Goal: Information Seeking & Learning: Learn about a topic

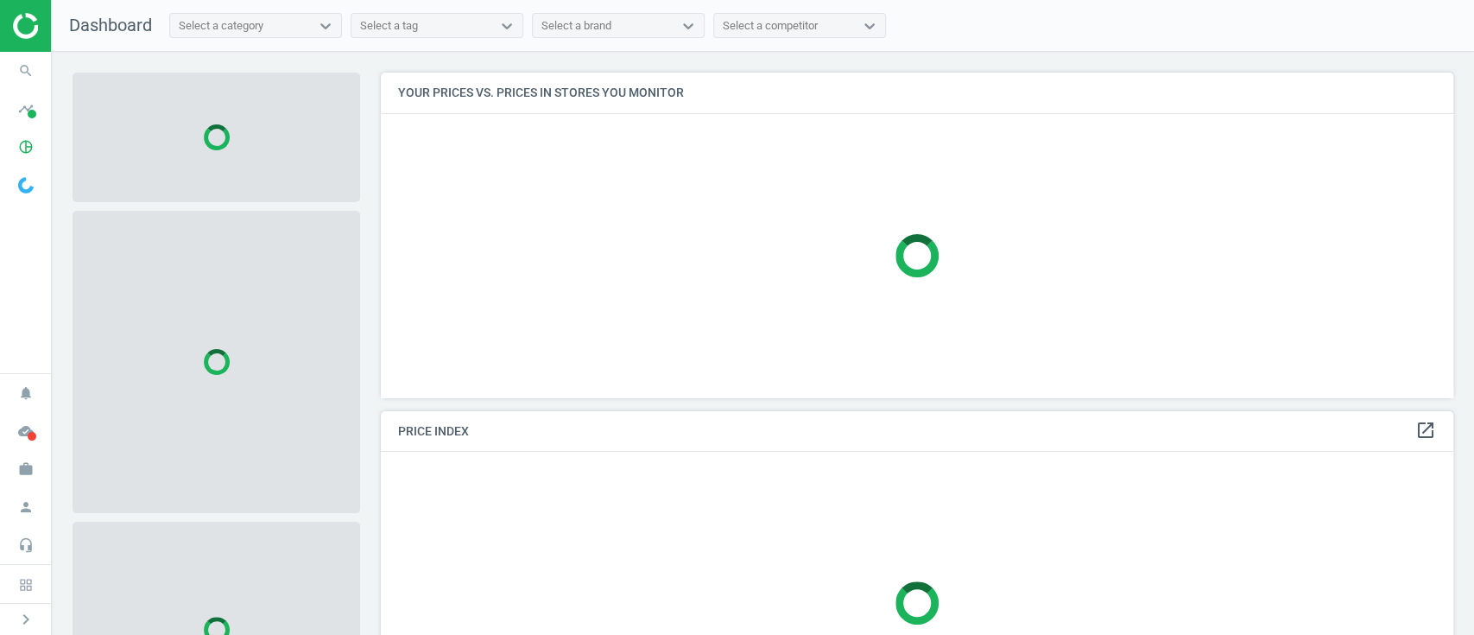
scroll to position [360, 1090]
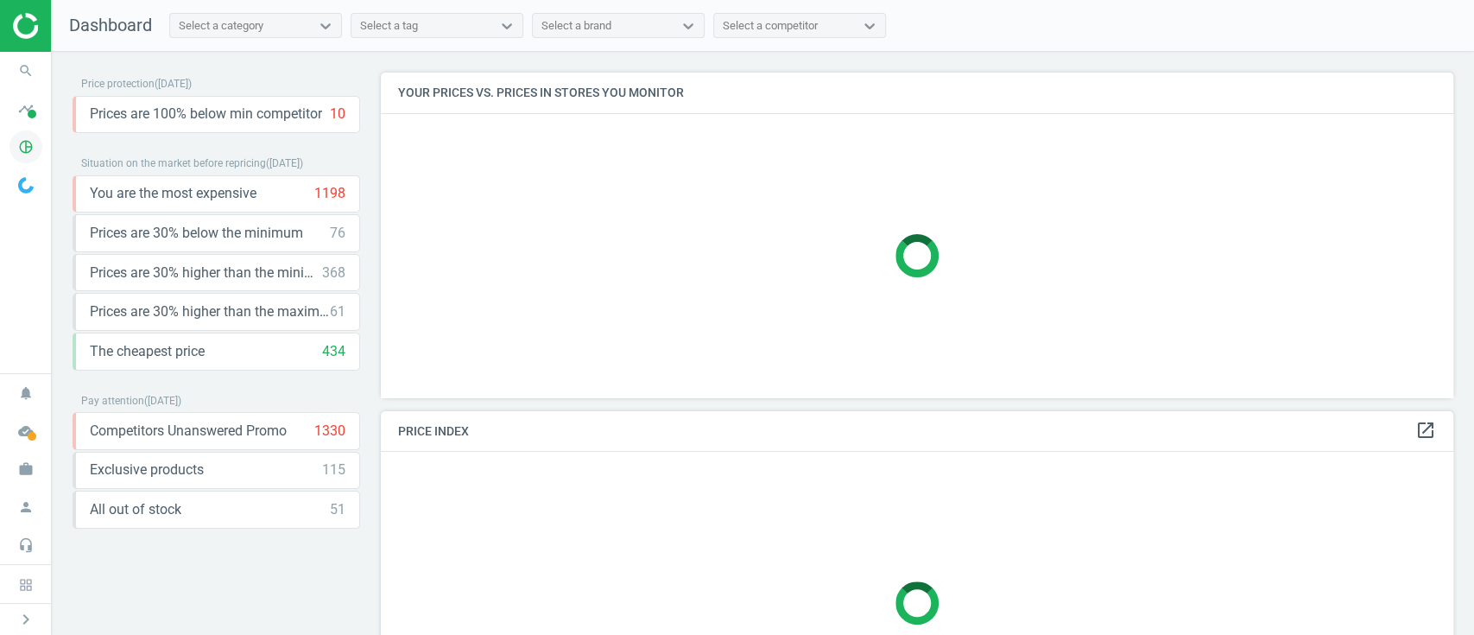
click at [7, 143] on span "pie_chart_outlined" at bounding box center [26, 147] width 52 height 38
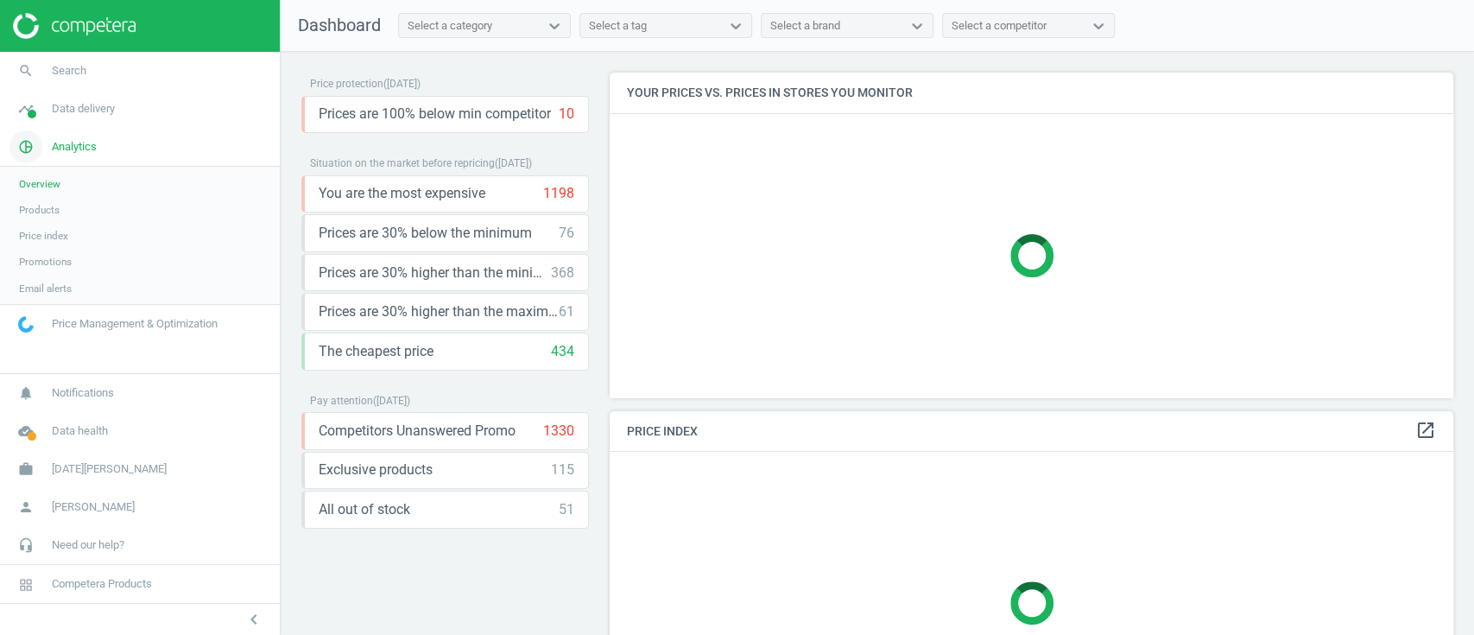
scroll to position [360, 861]
click at [55, 216] on span "Products" at bounding box center [39, 210] width 41 height 14
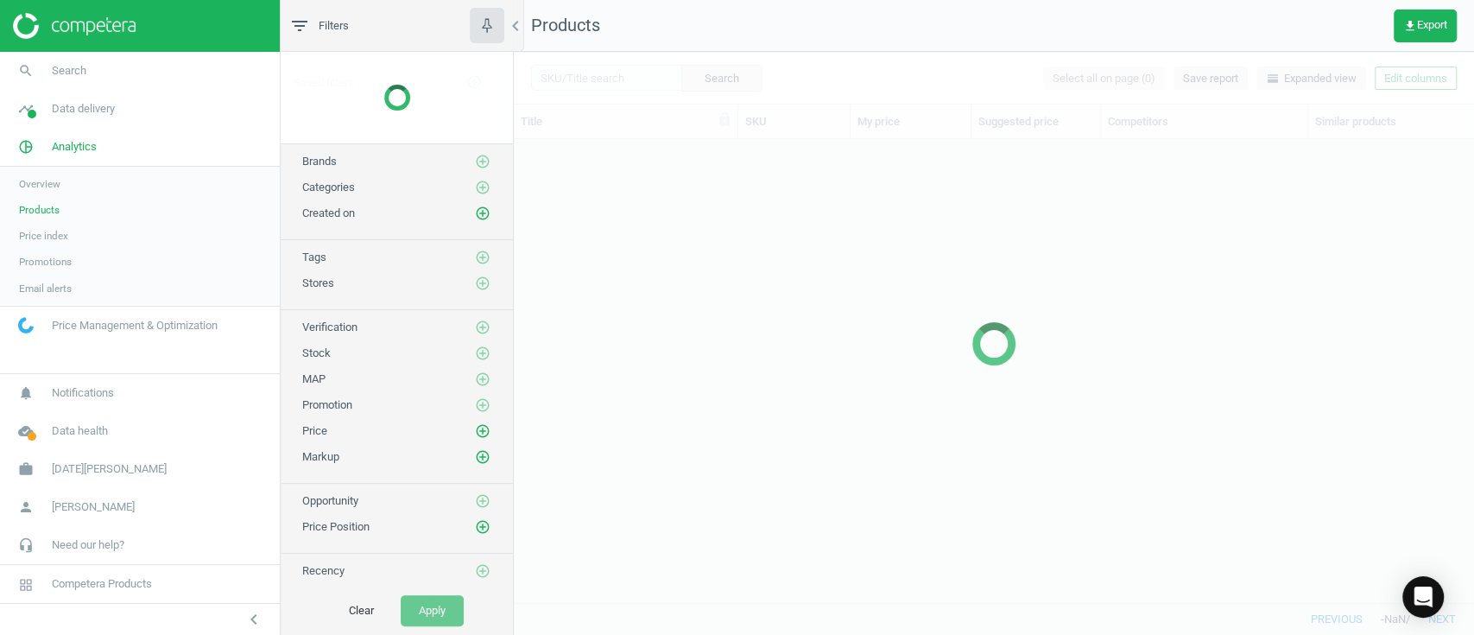
scroll to position [428, 942]
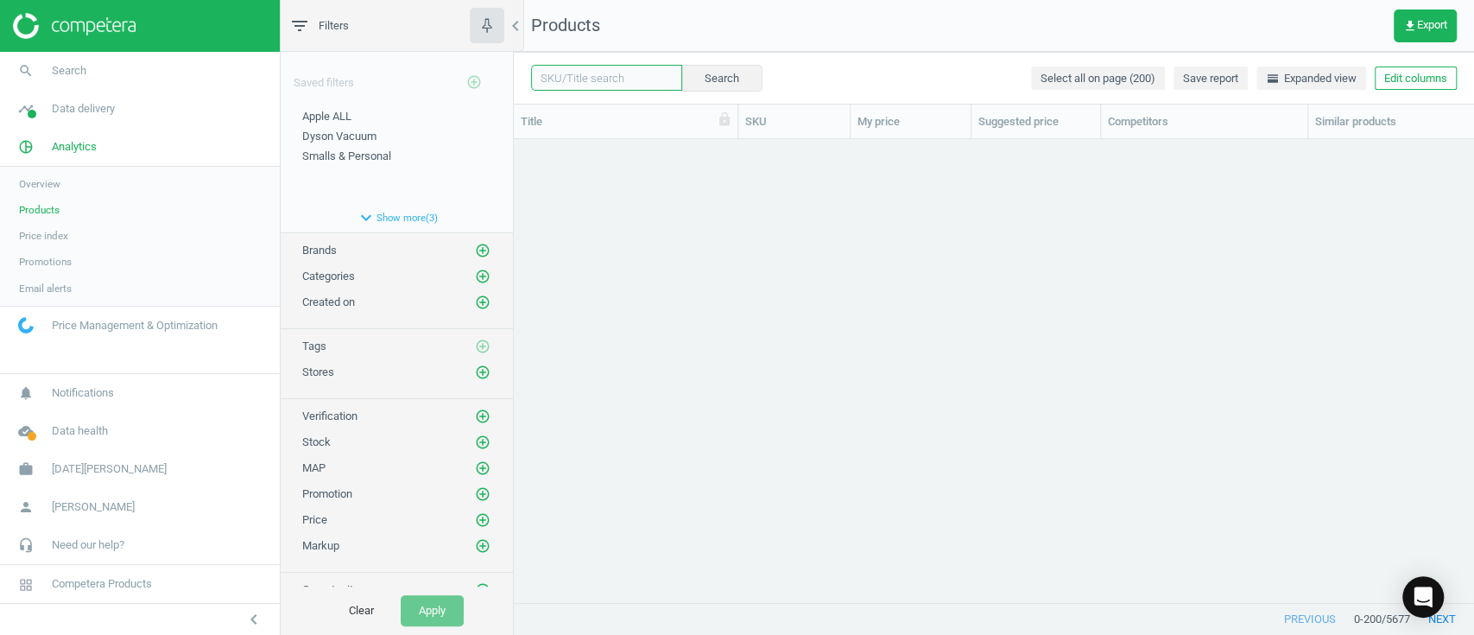
click at [620, 79] on input "text" at bounding box center [606, 78] width 151 height 26
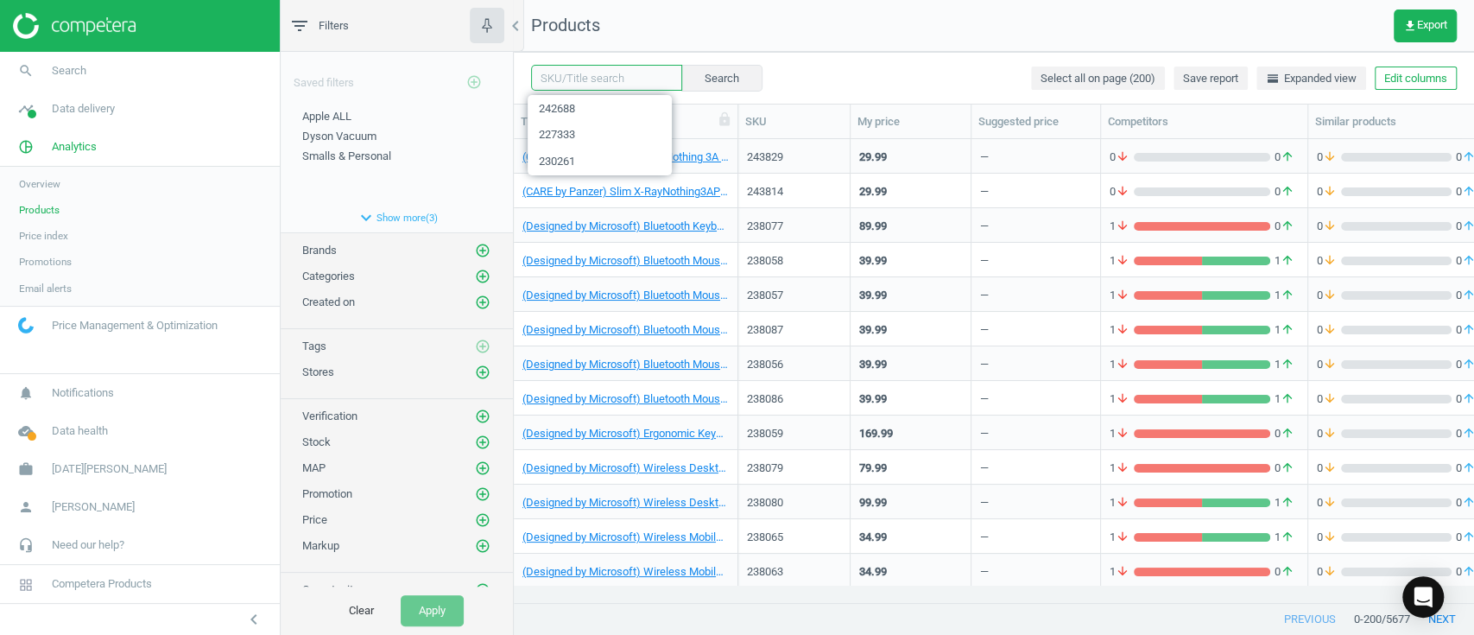
paste input "232690"
type input "232690"
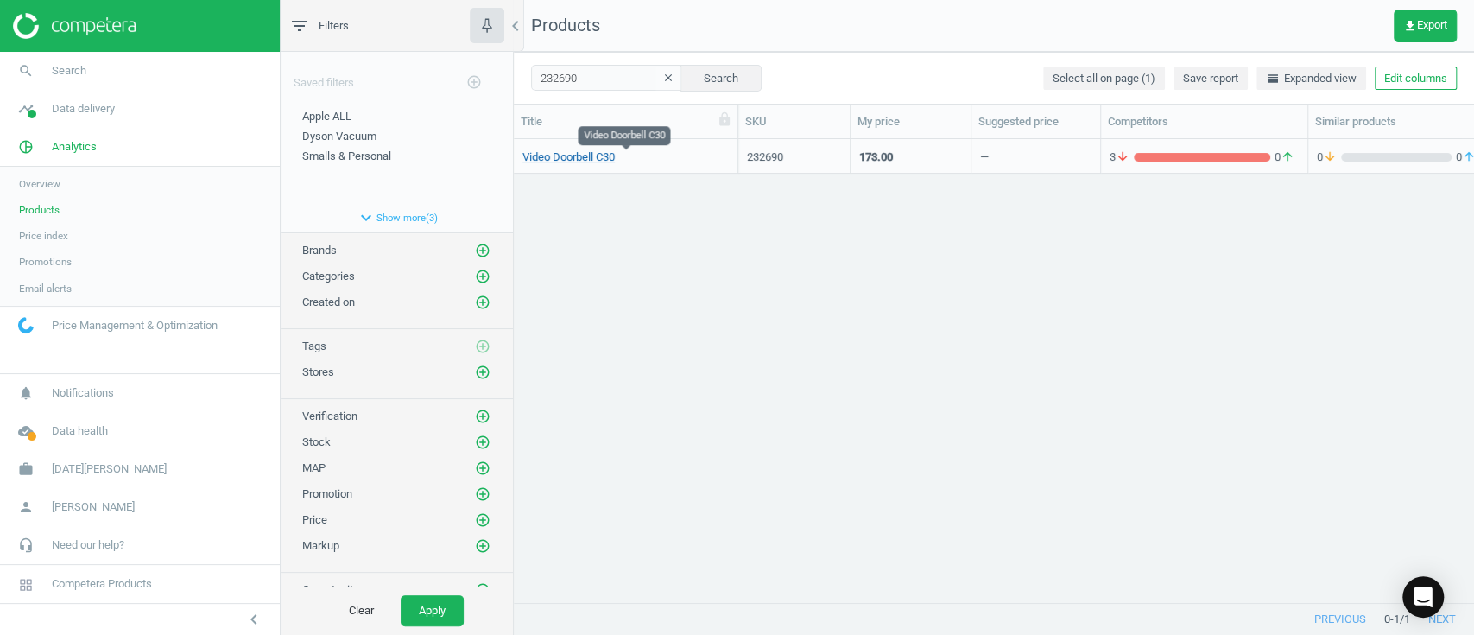
click at [590, 151] on link "Video Doorbell C30" at bounding box center [569, 157] width 92 height 16
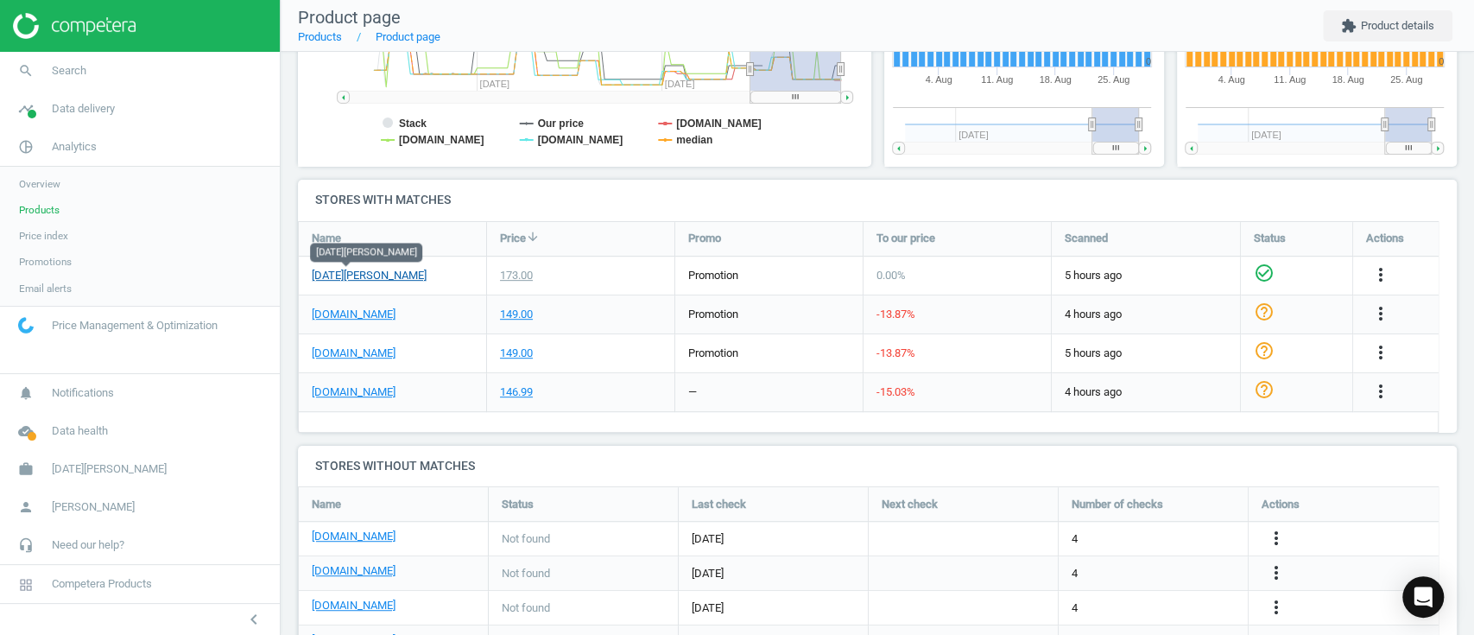
click at [370, 274] on link "[DATE][PERSON_NAME]" at bounding box center [369, 276] width 115 height 16
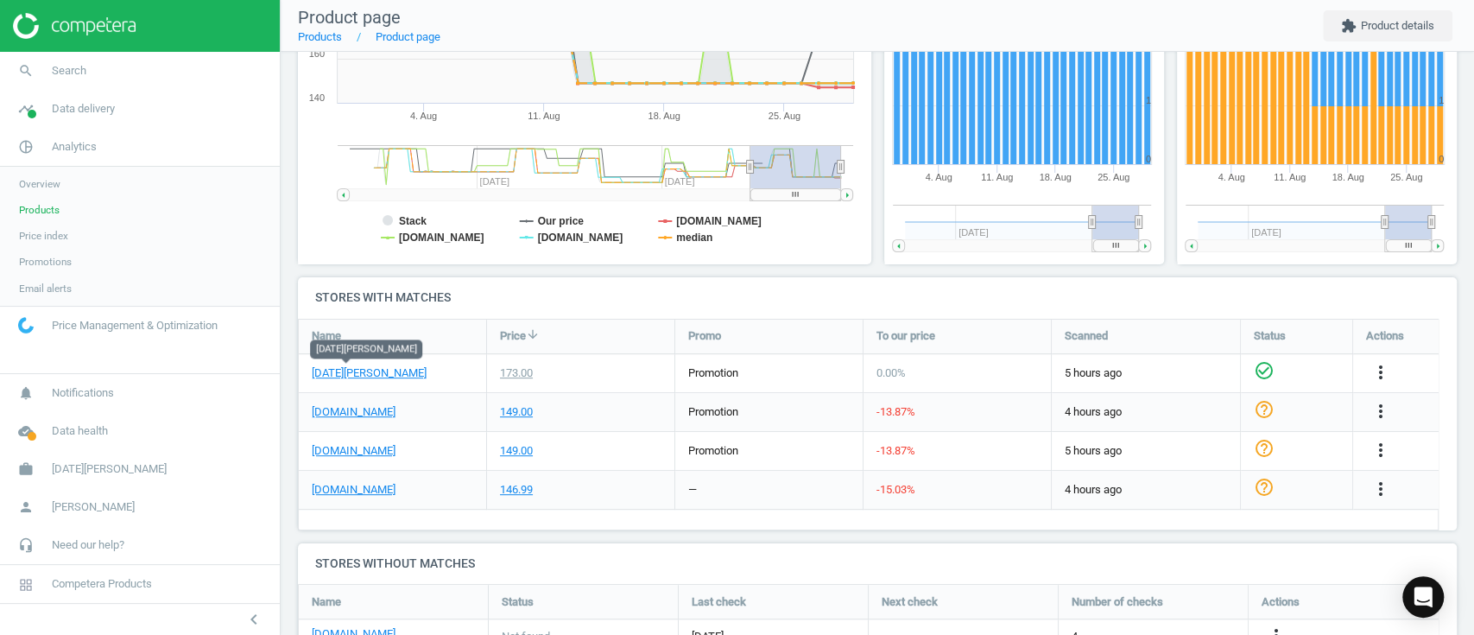
scroll to position [377, 0]
click at [426, 405] on div "[DOMAIN_NAME]" at bounding box center [392, 409] width 187 height 38
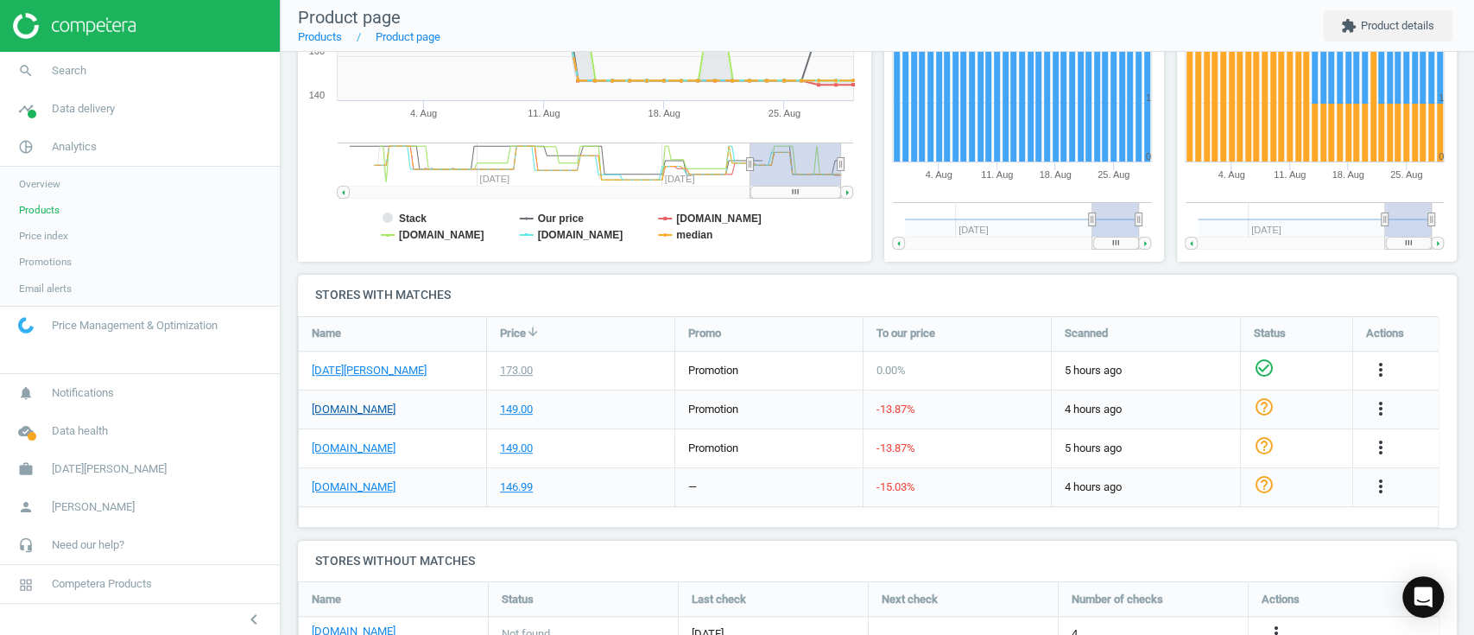
click at [396, 412] on link "[DOMAIN_NAME]" at bounding box center [354, 410] width 84 height 16
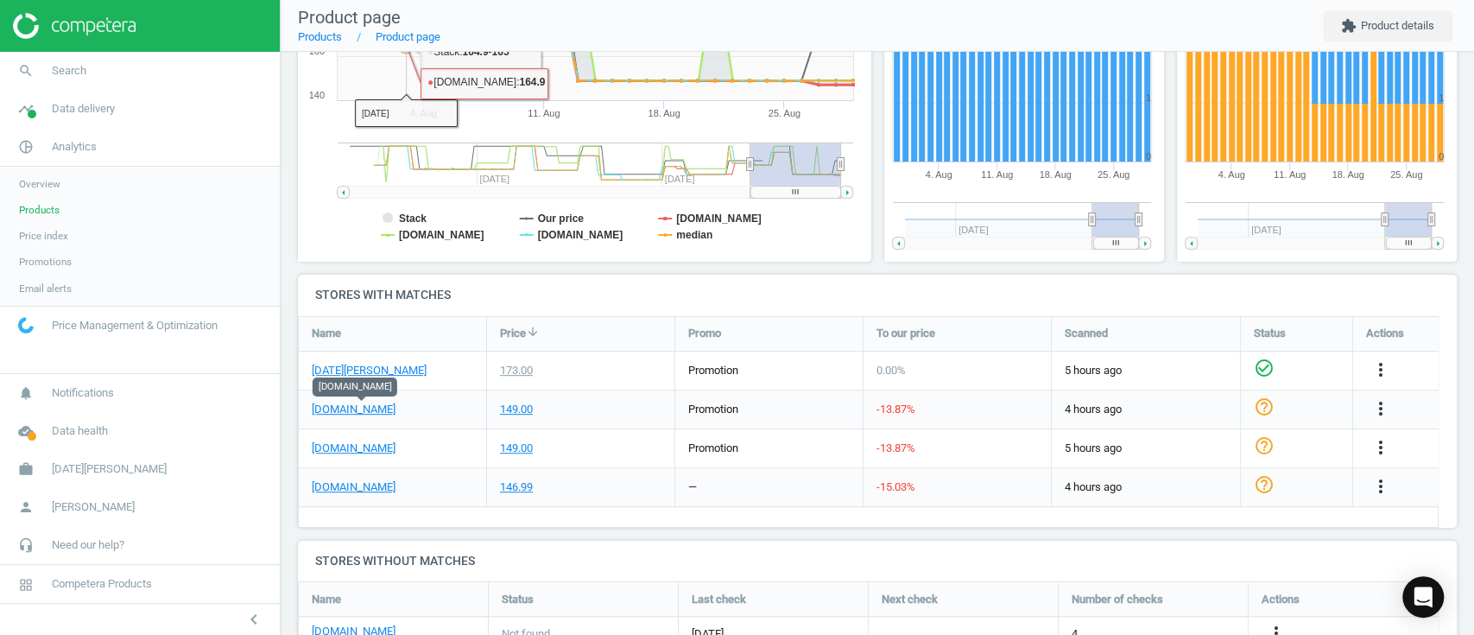
scroll to position [0, 0]
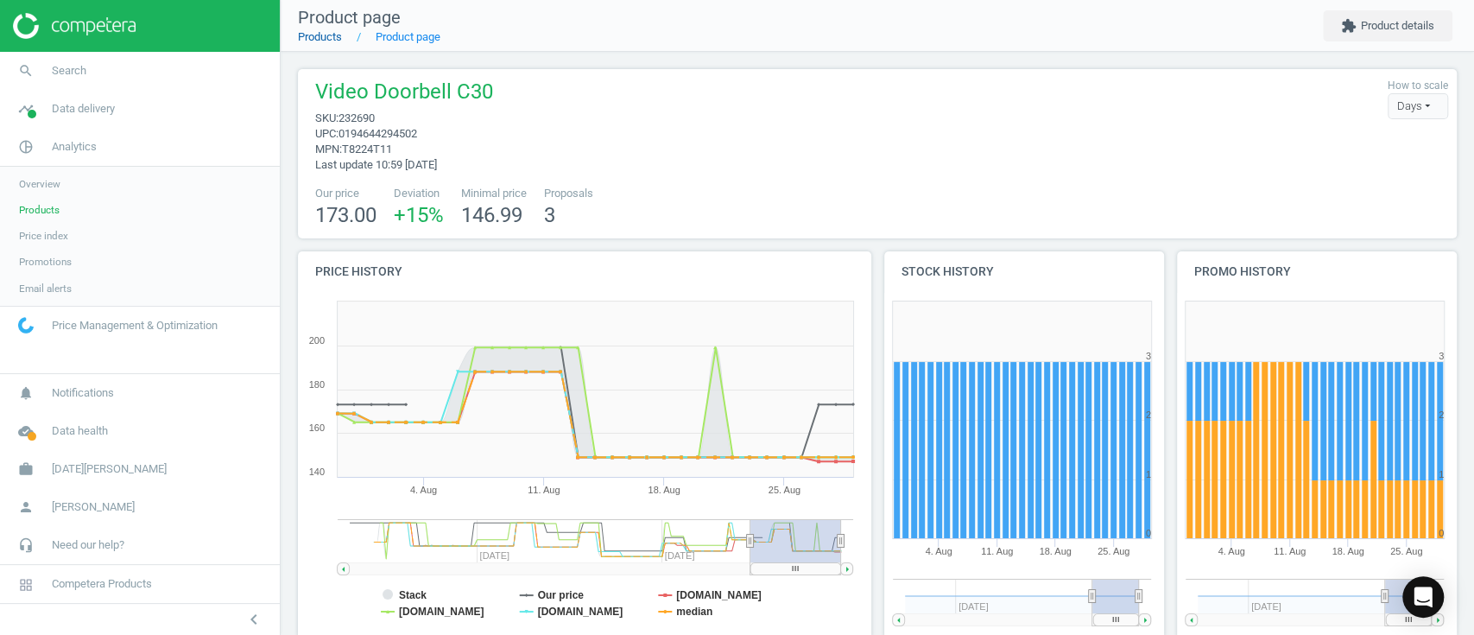
click at [338, 43] on link "Products" at bounding box center [320, 36] width 44 height 13
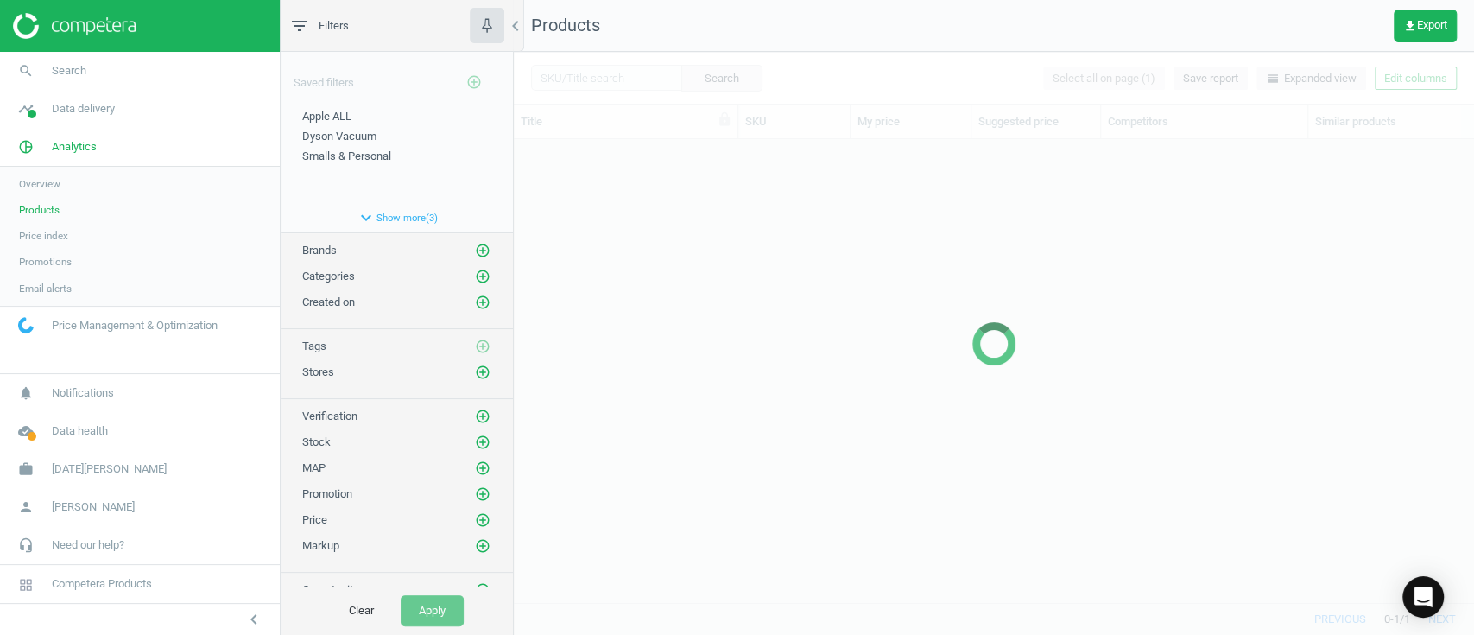
scroll to position [428, 942]
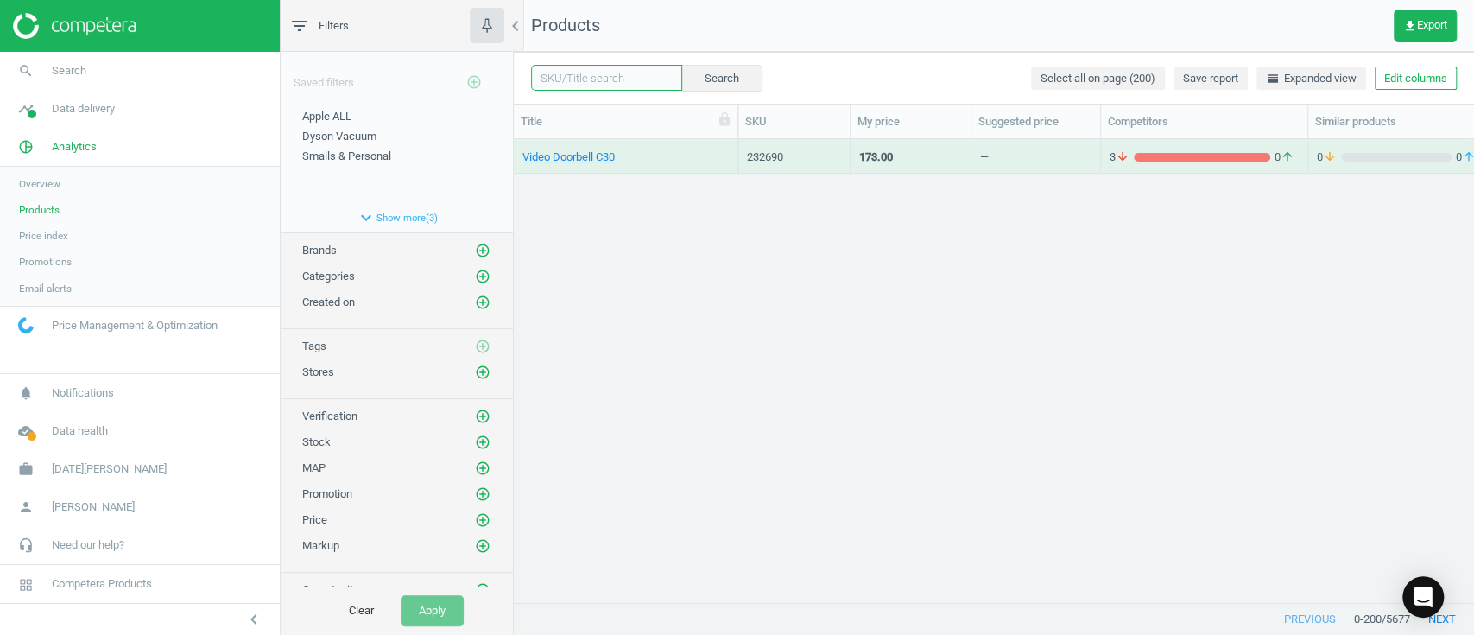
click at [590, 77] on input "text" at bounding box center [606, 78] width 151 height 26
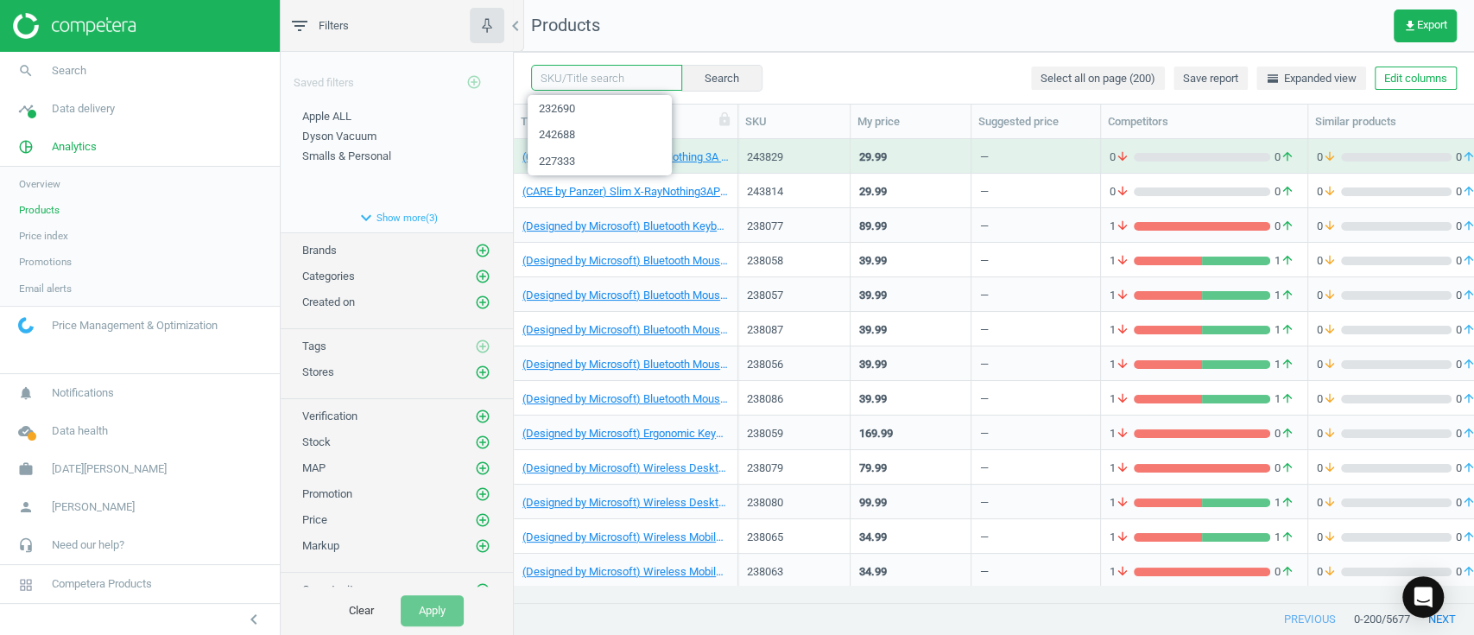
paste input "208164"
type input "208164"
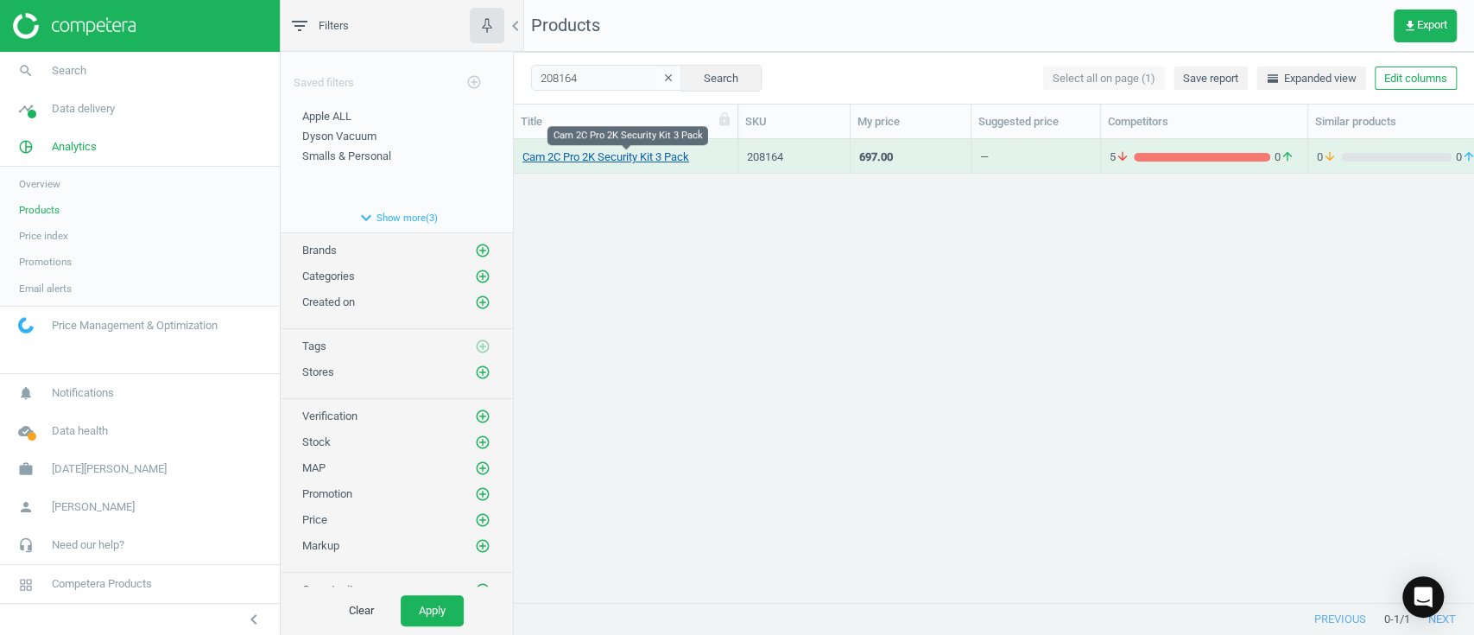
click at [640, 163] on link "Cam 2C Pro 2K Security Kit 3 Pack" at bounding box center [606, 157] width 167 height 16
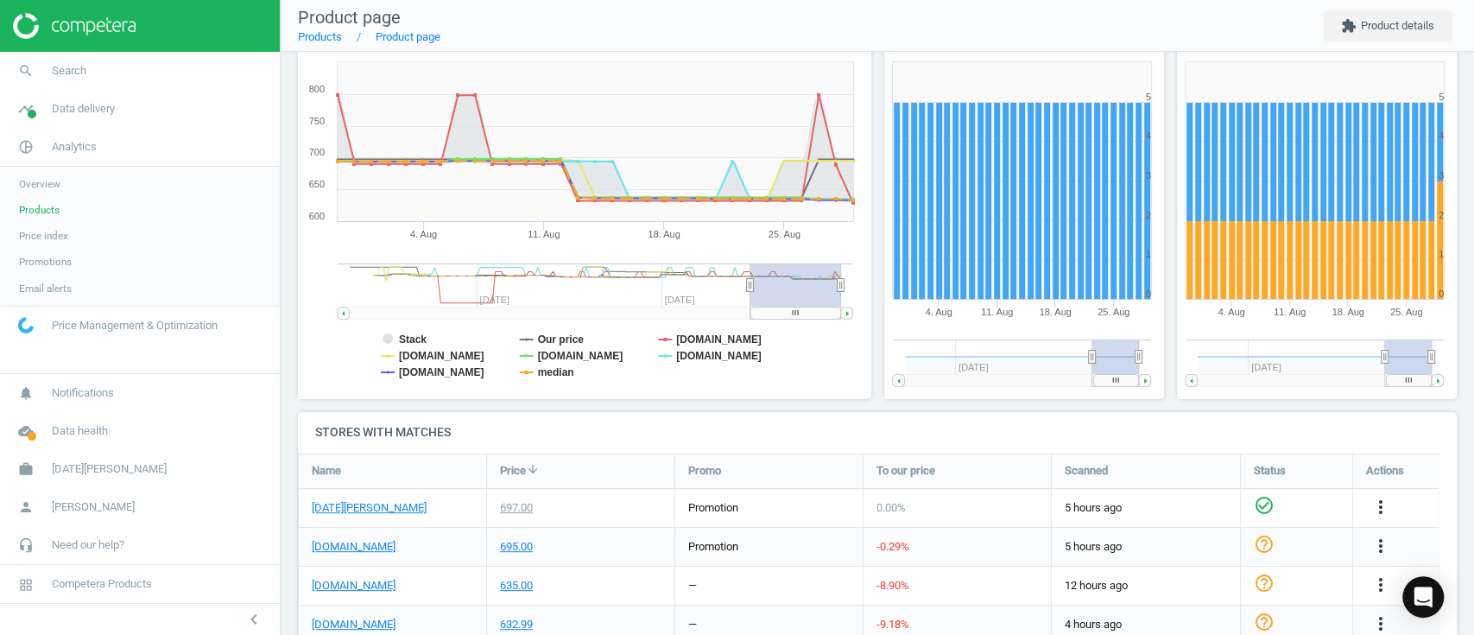
scroll to position [228, 0]
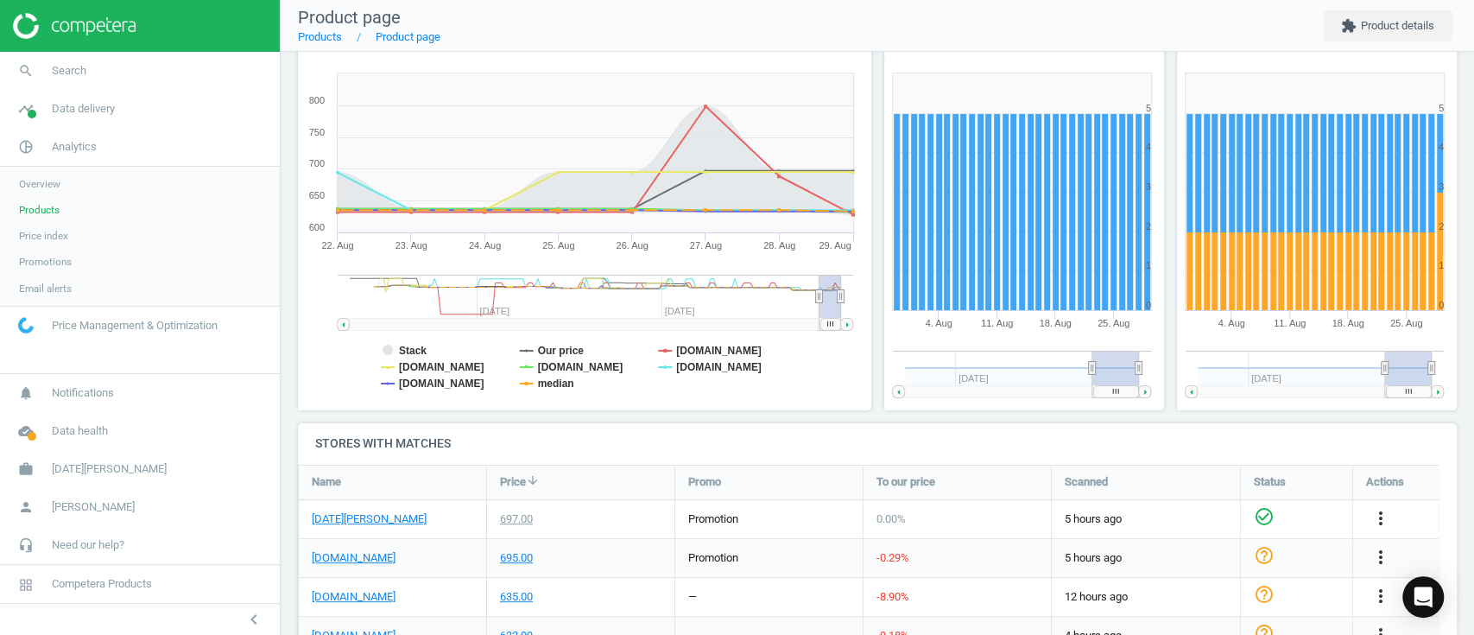
drag, startPoint x: 751, startPoint y: 290, endPoint x: 866, endPoint y: 302, distance: 115.5
click at [866, 302] on div "Price history Created with Highstock 6.2.0 Stack Our price [DOMAIN_NAME] [DOMAI…" at bounding box center [585, 223] width 587 height 400
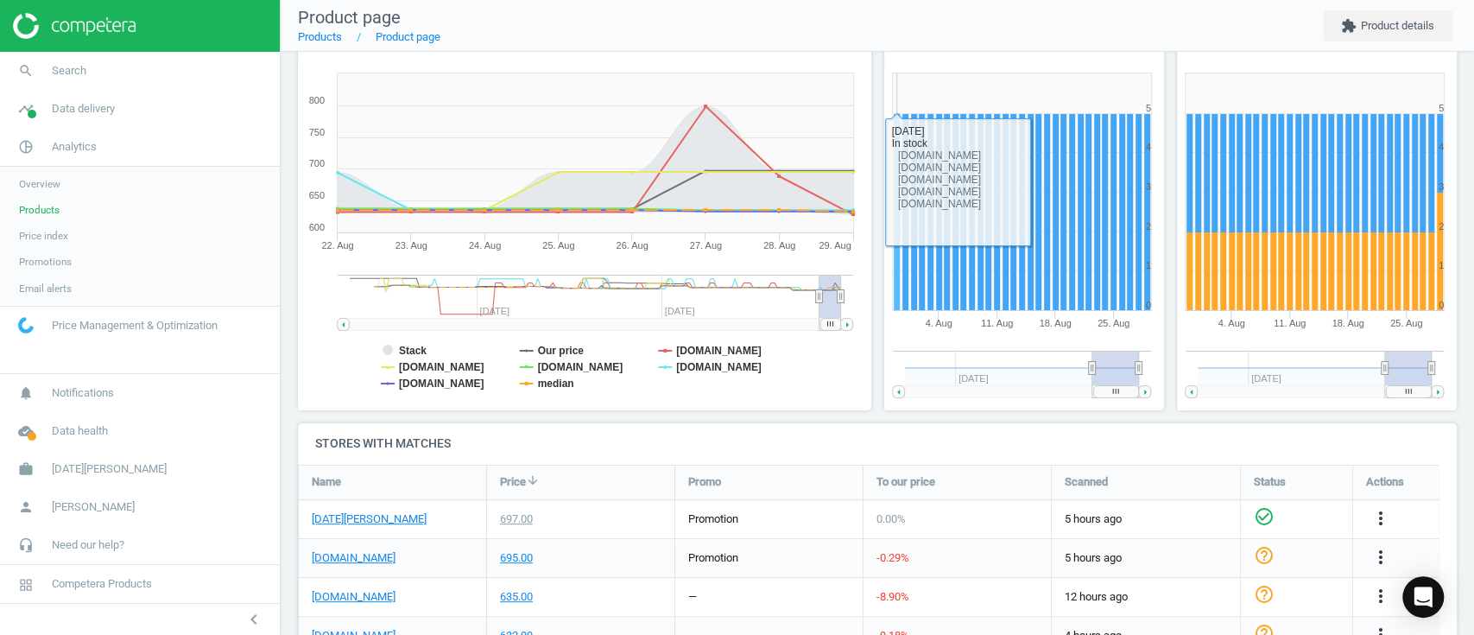
drag, startPoint x: 827, startPoint y: 301, endPoint x: 835, endPoint y: 281, distance: 21.7
click at [891, 280] on div "Price history Created with Highstock 6.2.0 Stack Our price [DOMAIN_NAME] [DOMAI…" at bounding box center [878, 223] width 1172 height 400
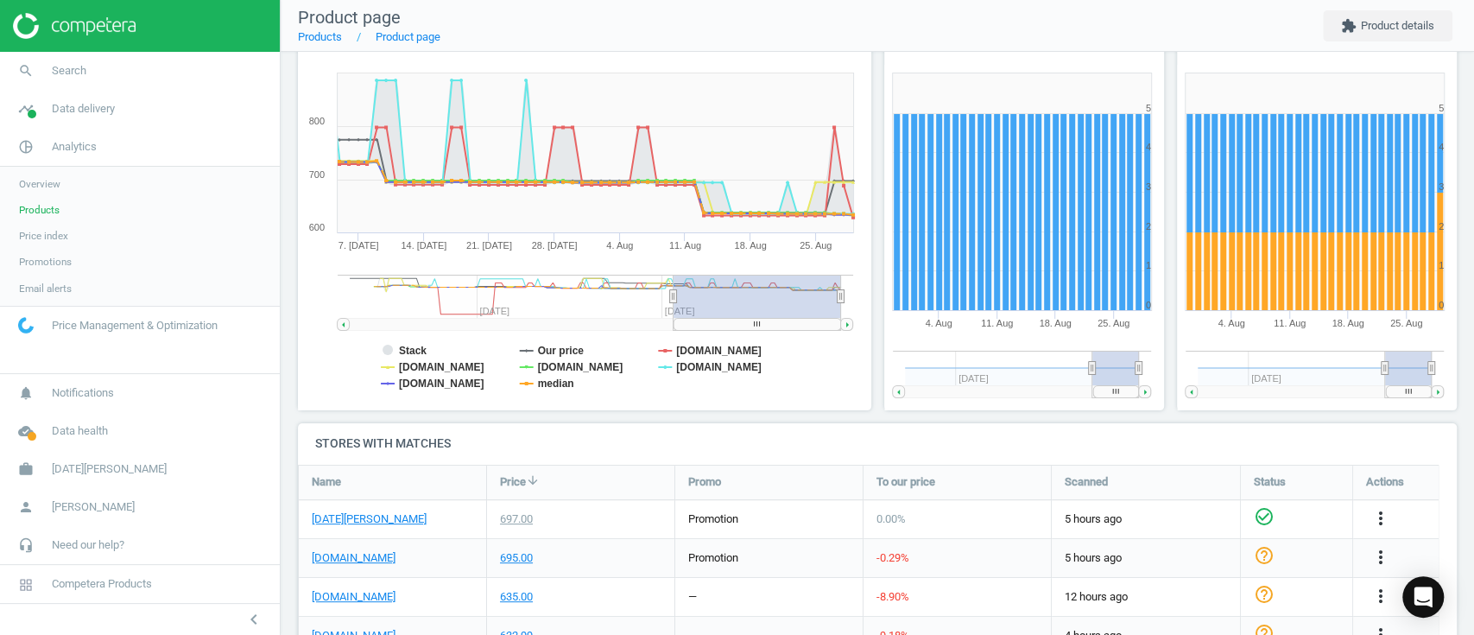
drag, startPoint x: 818, startPoint y: 293, endPoint x: 674, endPoint y: 294, distance: 144.3
click at [674, 294] on icon at bounding box center [672, 295] width 7 height 13
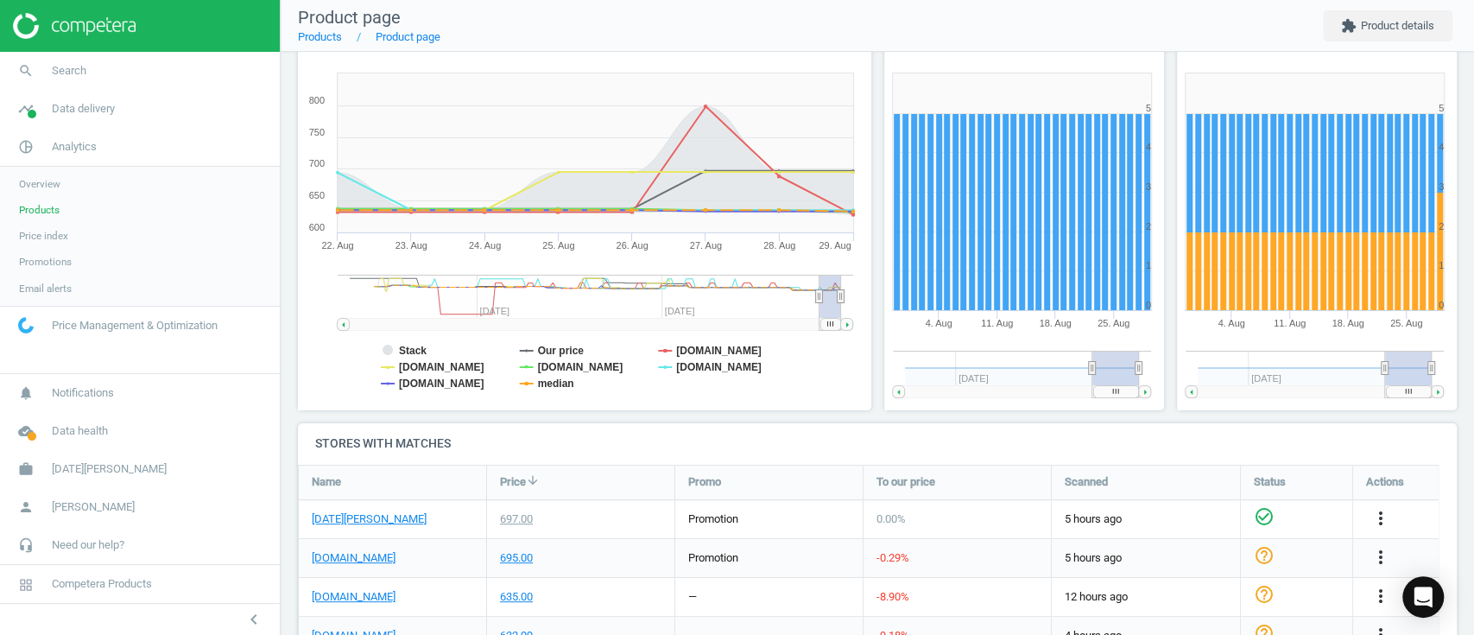
drag, startPoint x: 675, startPoint y: 301, endPoint x: 844, endPoint y: 297, distance: 168.5
click at [844, 297] on g at bounding box center [596, 302] width 516 height 55
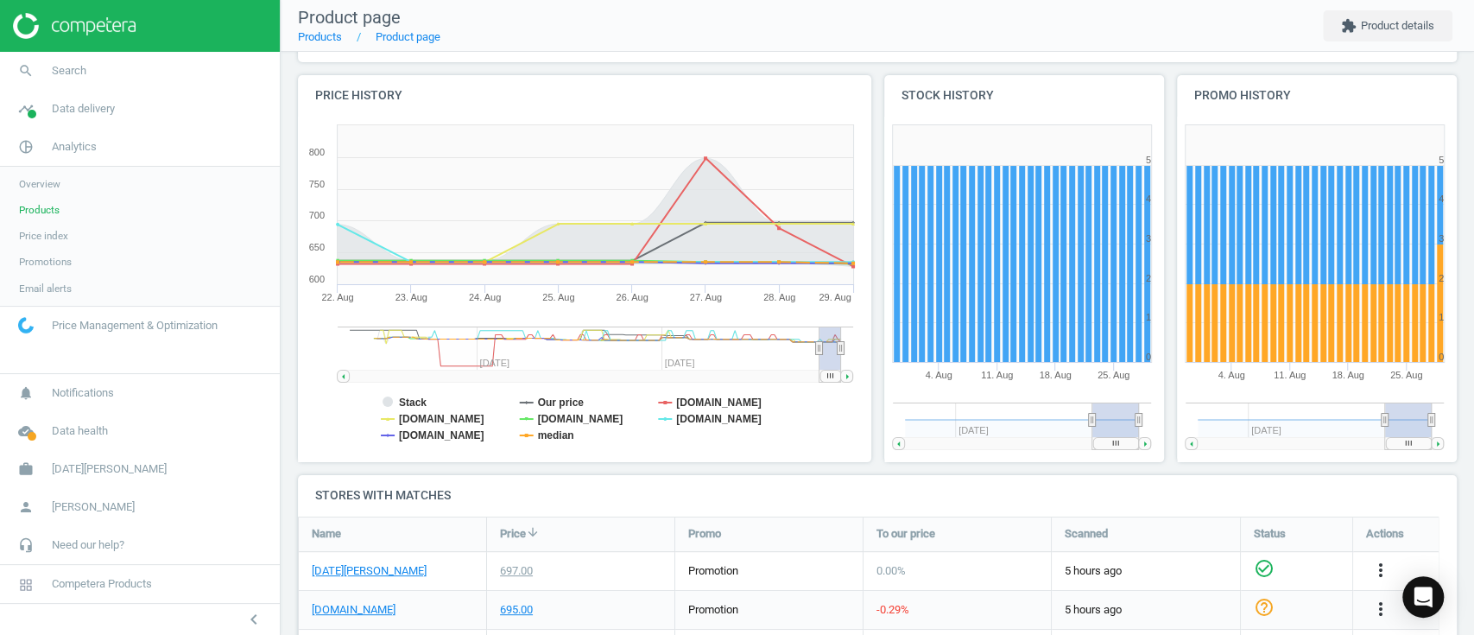
scroll to position [174, 0]
